Goal: Task Accomplishment & Management: Use online tool/utility

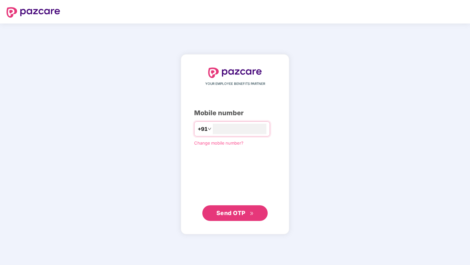
type input "**********"
click at [243, 215] on span "Send OTP" at bounding box center [230, 213] width 29 height 7
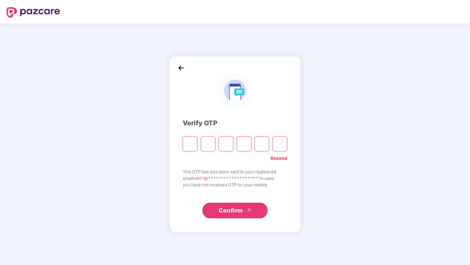
type input "*"
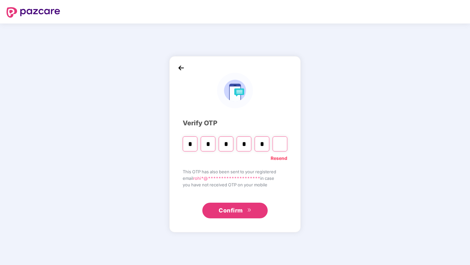
type input "*"
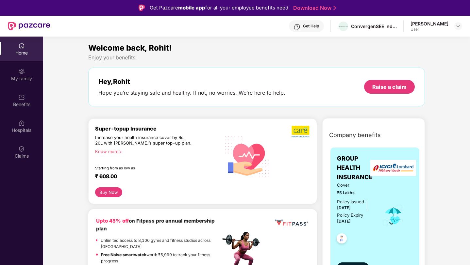
click at [443, 30] on div "User" at bounding box center [429, 29] width 38 height 5
click at [458, 25] on img at bounding box center [458, 26] width 5 height 5
click at [292, 79] on div "Hey, Rohit Hope you’re staying safe and healthy. If not, no worries. We’re here…" at bounding box center [256, 87] width 317 height 19
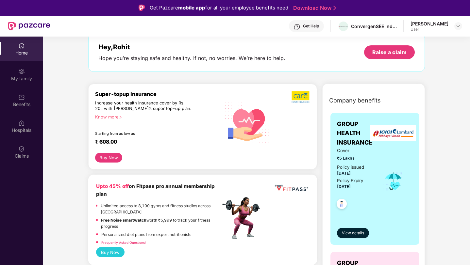
scroll to position [34, 0]
click at [350, 232] on span "View details" at bounding box center [353, 234] width 22 height 6
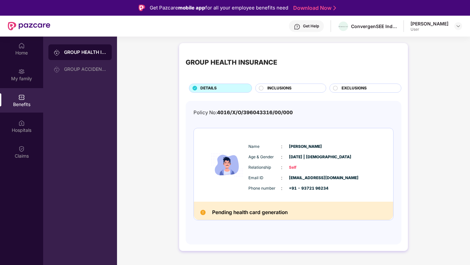
click at [255, 211] on h2 "Pending health card generation" at bounding box center [249, 212] width 75 height 9
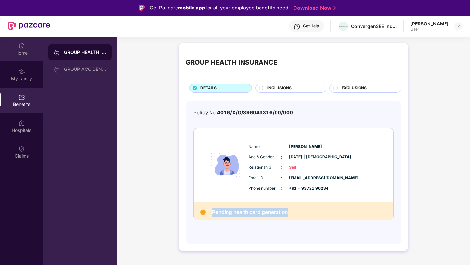
click at [15, 53] on div "Home" at bounding box center [21, 53] width 43 height 7
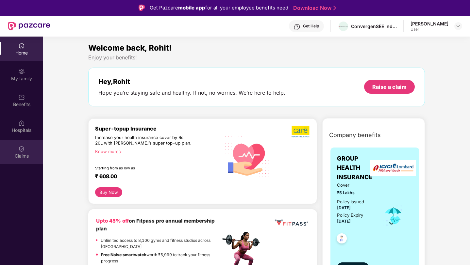
click at [19, 150] on img at bounding box center [21, 149] width 7 height 7
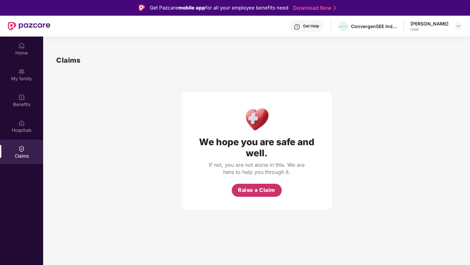
click at [266, 187] on span "Raise a Claim" at bounding box center [256, 190] width 37 height 8
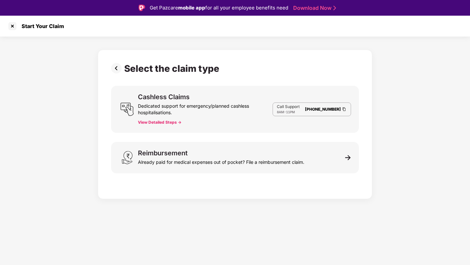
click at [288, 111] on div "8AM - 11PM" at bounding box center [288, 111] width 23 height 5
click at [168, 124] on button "View Detailed Steps ->" at bounding box center [159, 122] width 43 height 5
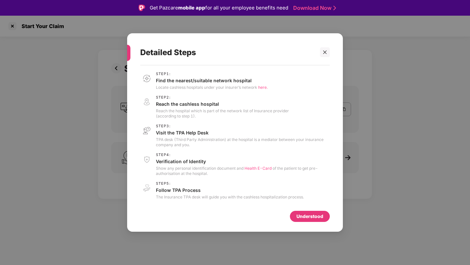
click at [260, 168] on span "Health E-Card" at bounding box center [257, 168] width 27 height 5
